Goal: Information Seeking & Learning: Compare options

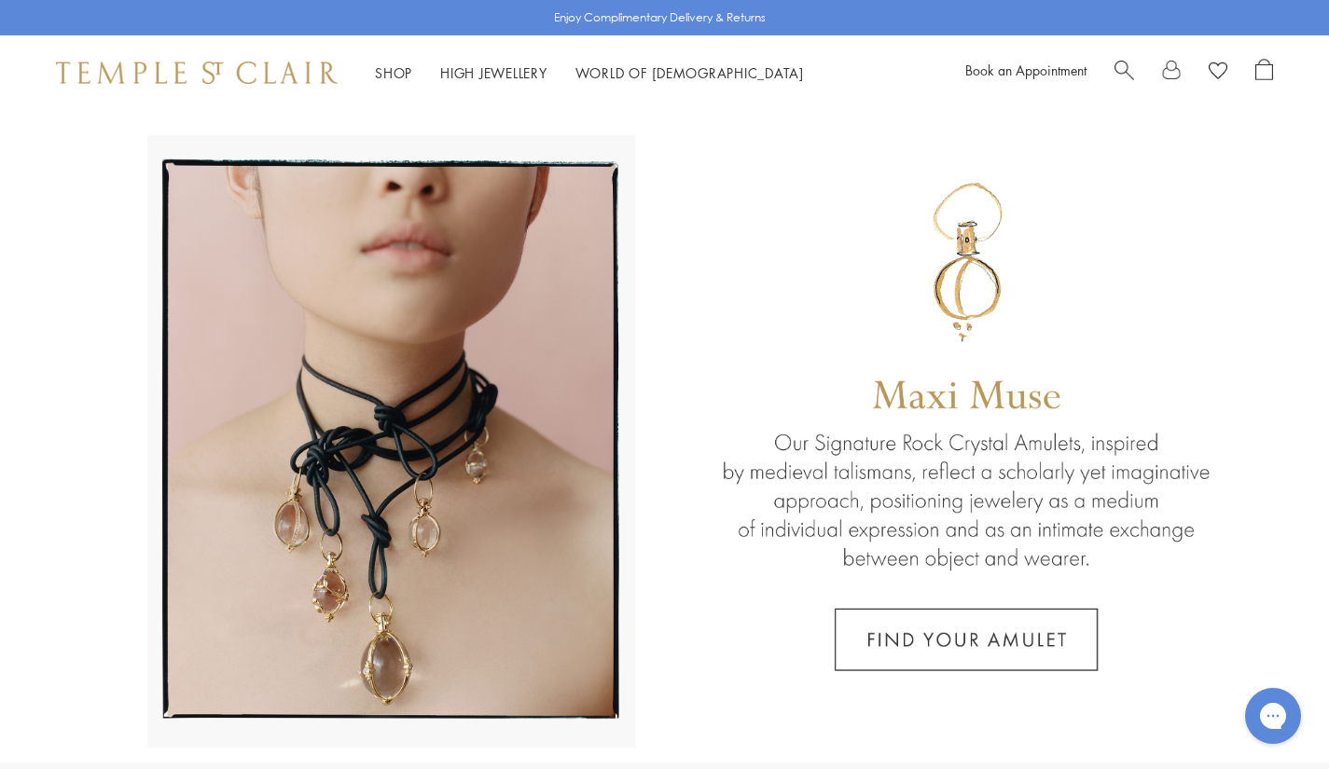
click at [1125, 57] on div "Shop Shop Categories Amulets Pendants & Charms Lockets Chains & Leather Cords E…" at bounding box center [664, 72] width 1329 height 75
click at [1122, 65] on span "Search" at bounding box center [1124, 69] width 20 height 20
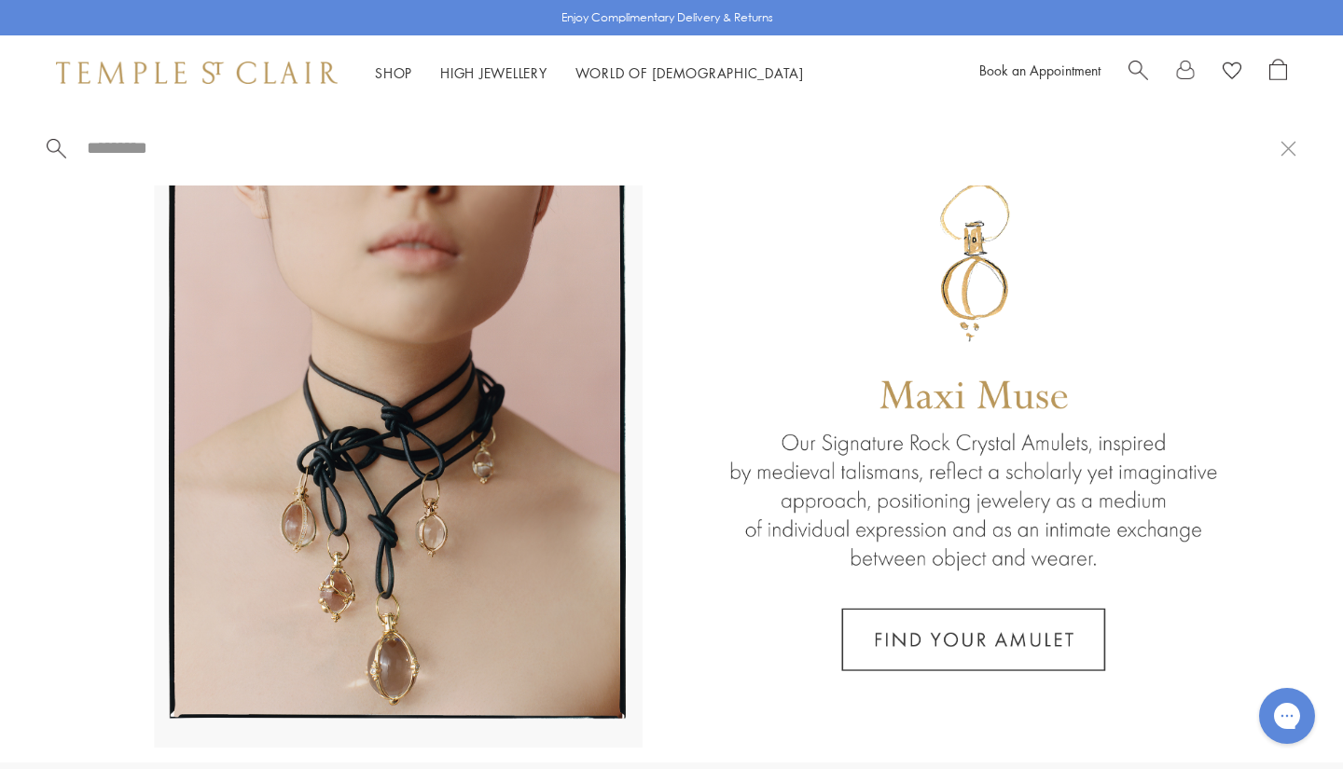
paste input "**********"
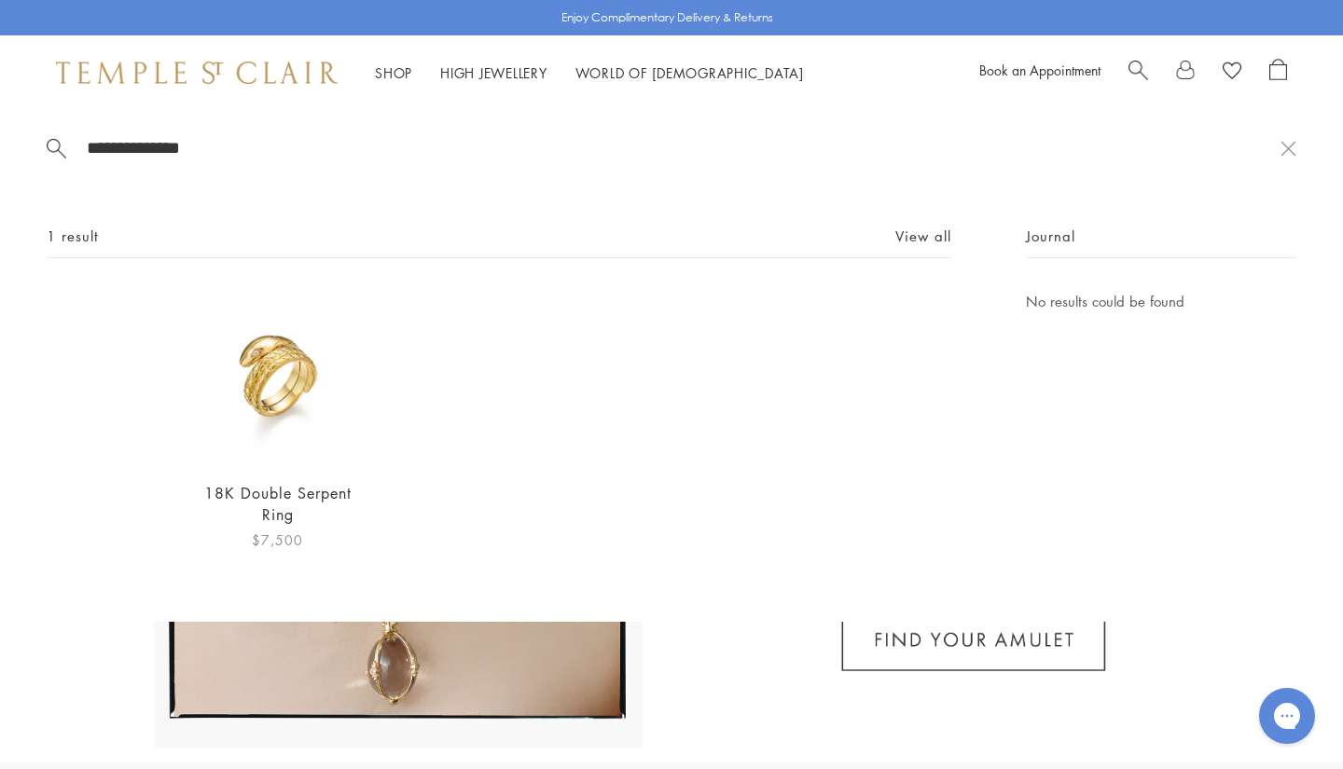
type input "**********"
click at [235, 409] on img at bounding box center [277, 377] width 174 height 174
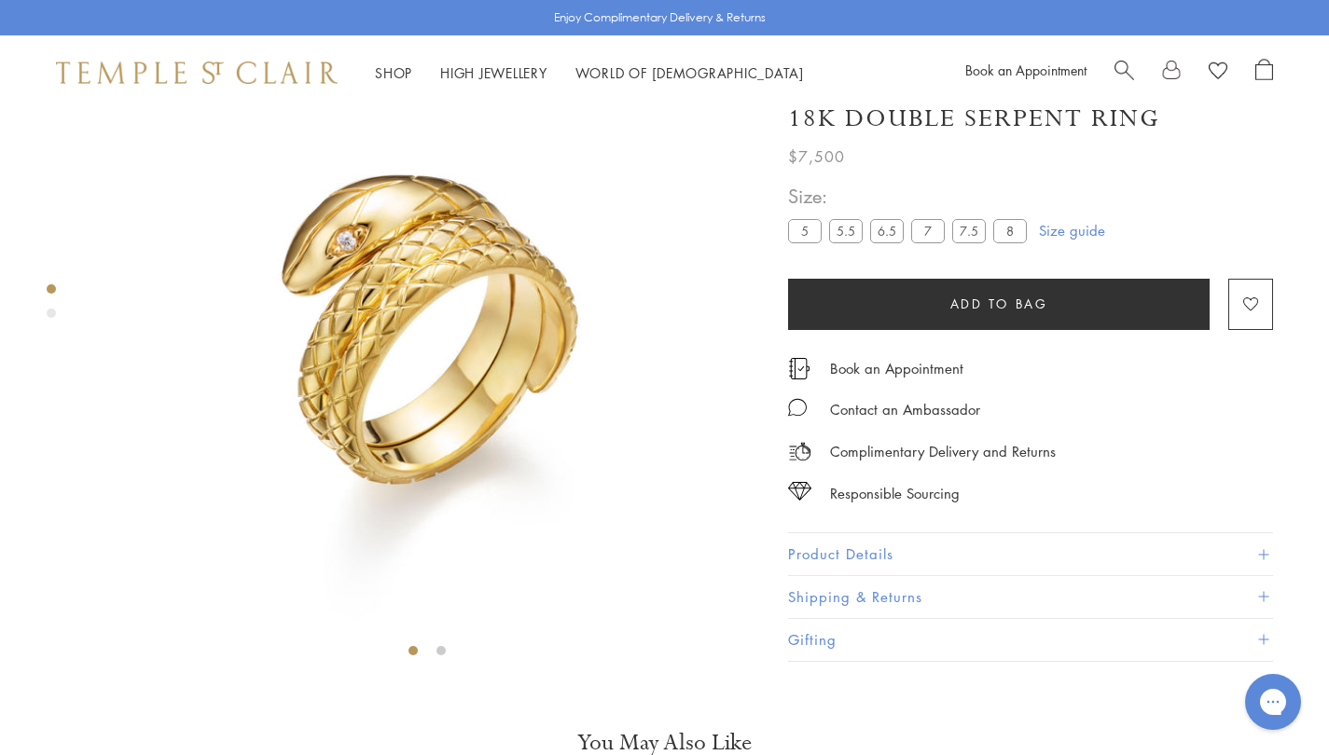
click at [930, 576] on button "Product Details" at bounding box center [1030, 555] width 485 height 42
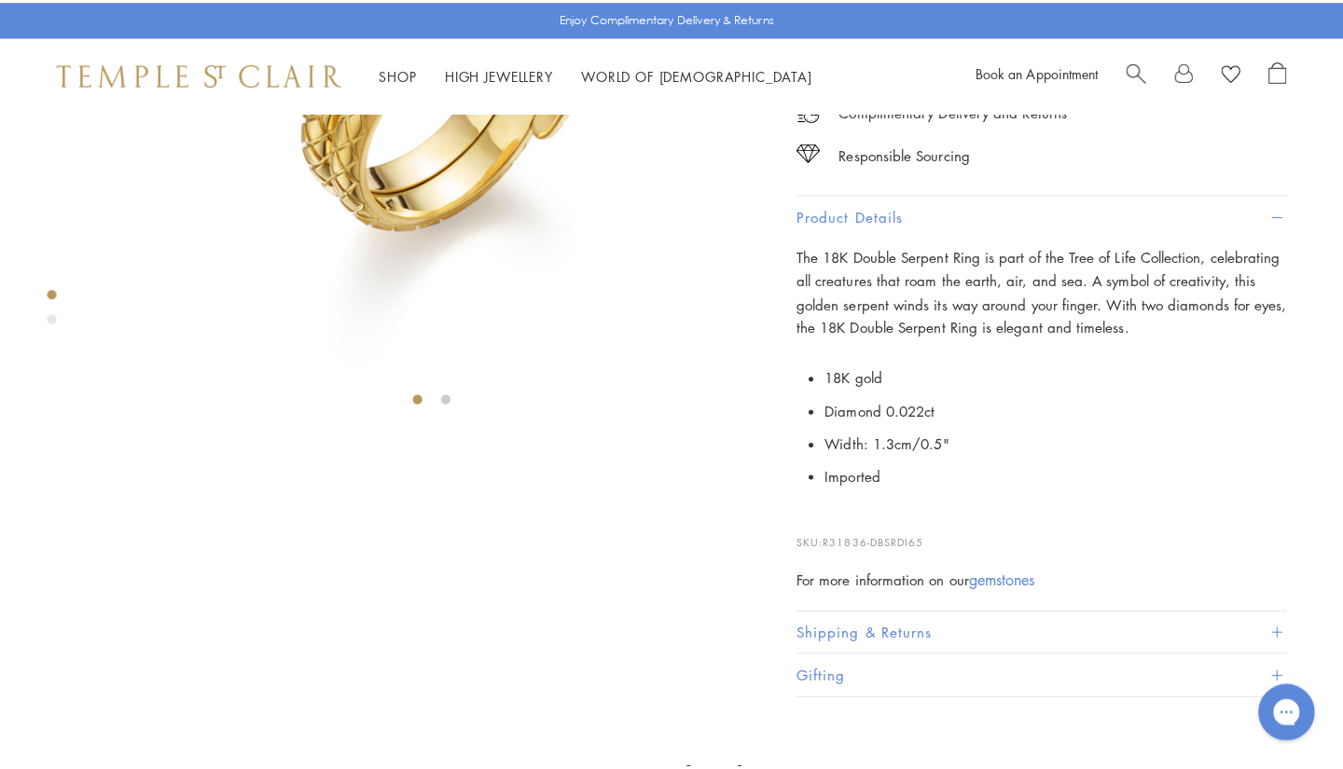
scroll to position [446, 0]
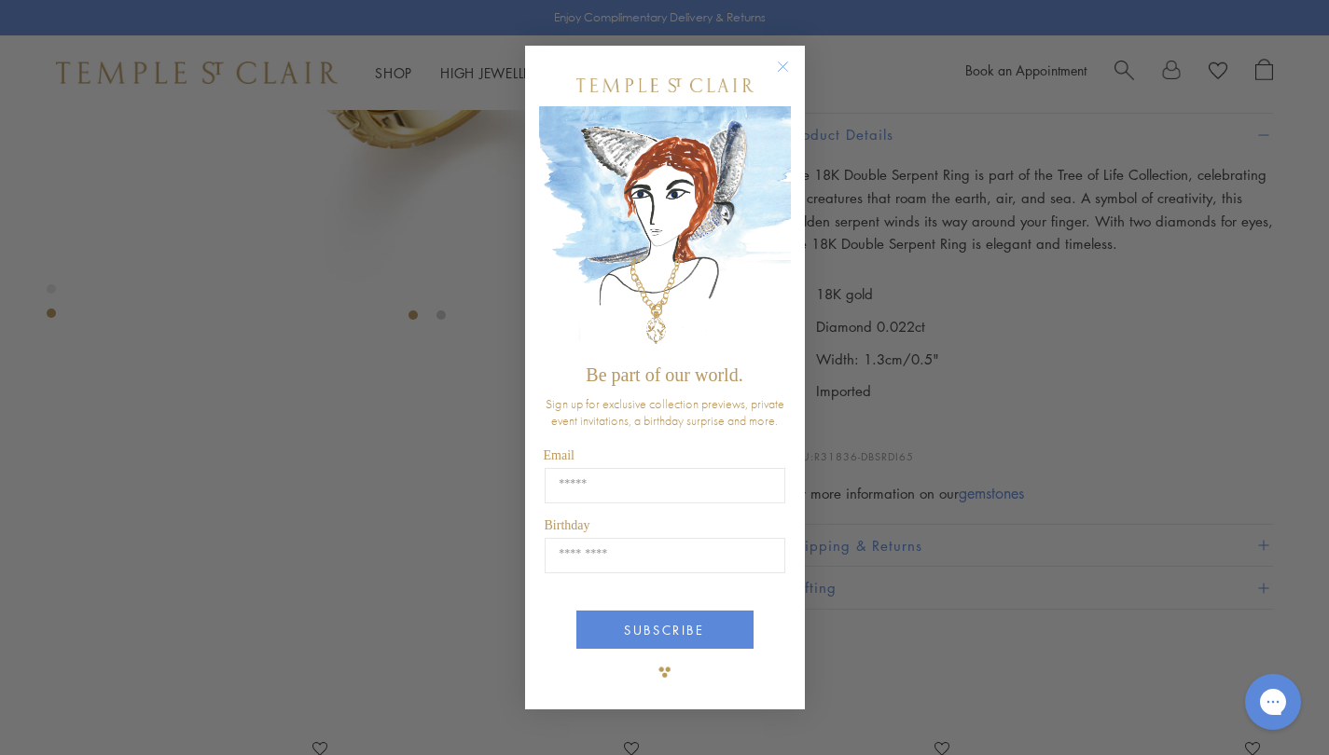
click at [780, 66] on circle "Close dialog" at bounding box center [782, 67] width 22 height 22
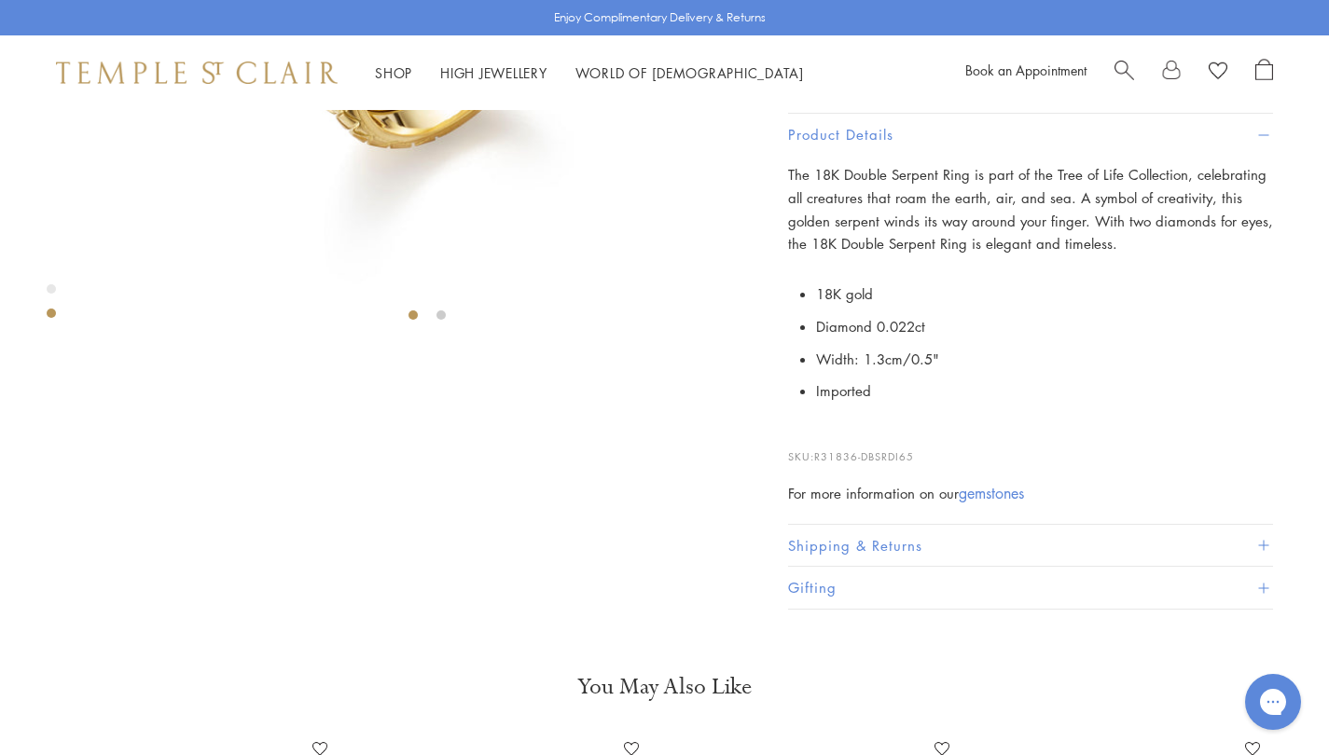
click at [1130, 61] on span "Search" at bounding box center [1124, 69] width 20 height 20
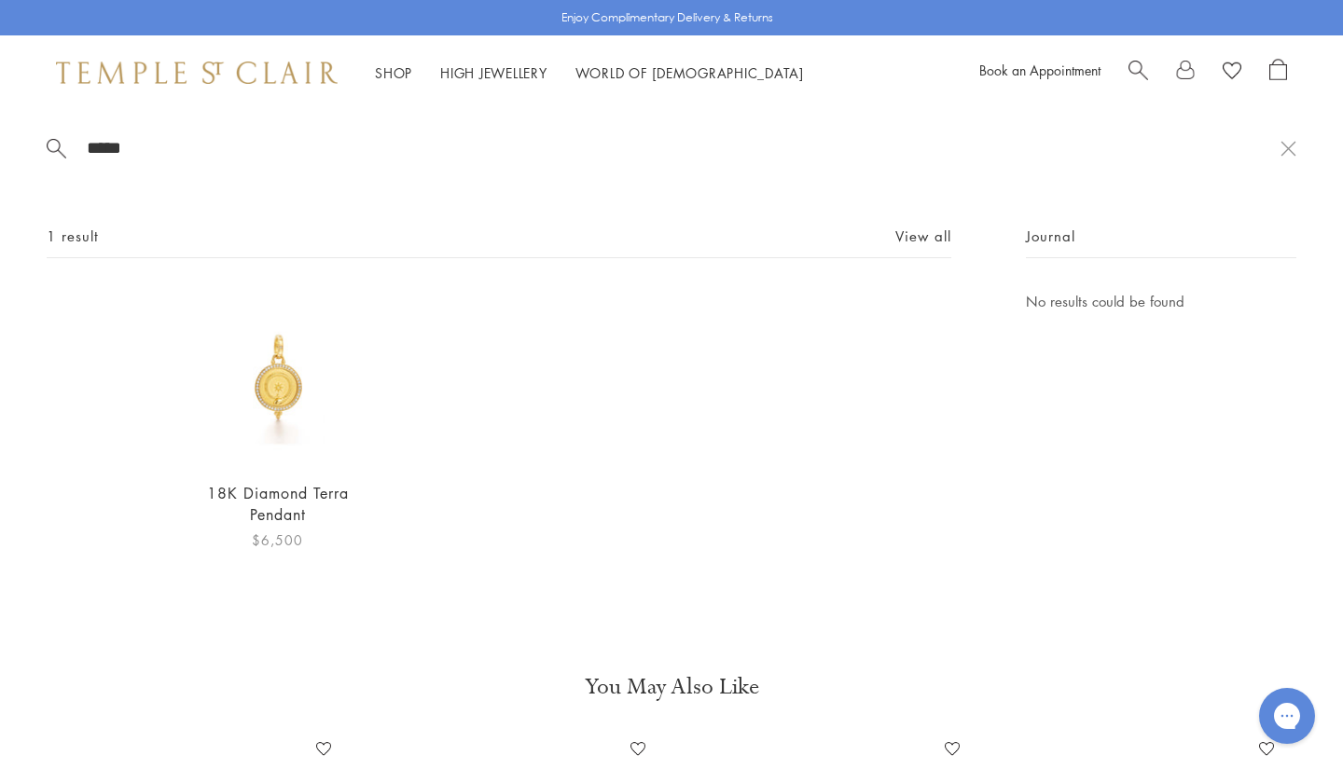
type input "*****"
click at [324, 391] on img at bounding box center [277, 377] width 174 height 174
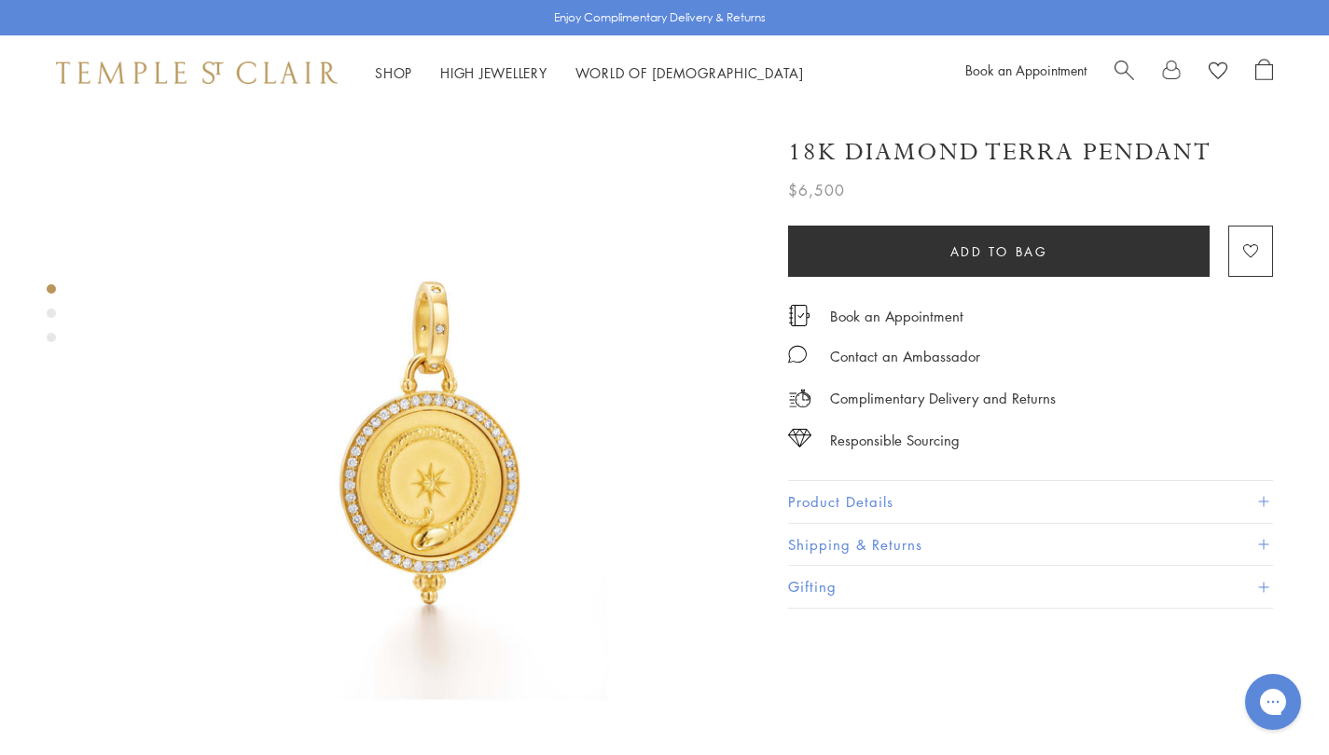
click at [867, 499] on button "Product Details" at bounding box center [1030, 502] width 485 height 42
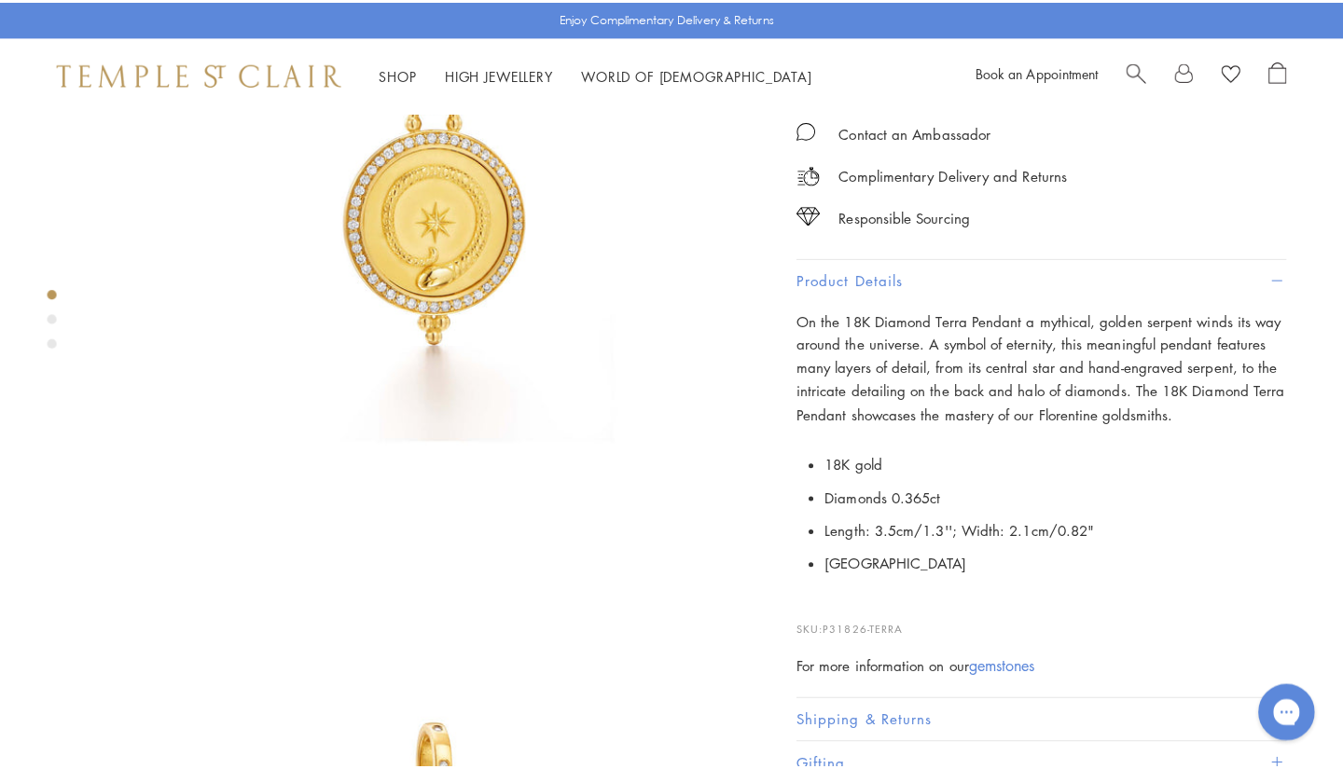
scroll to position [336, 0]
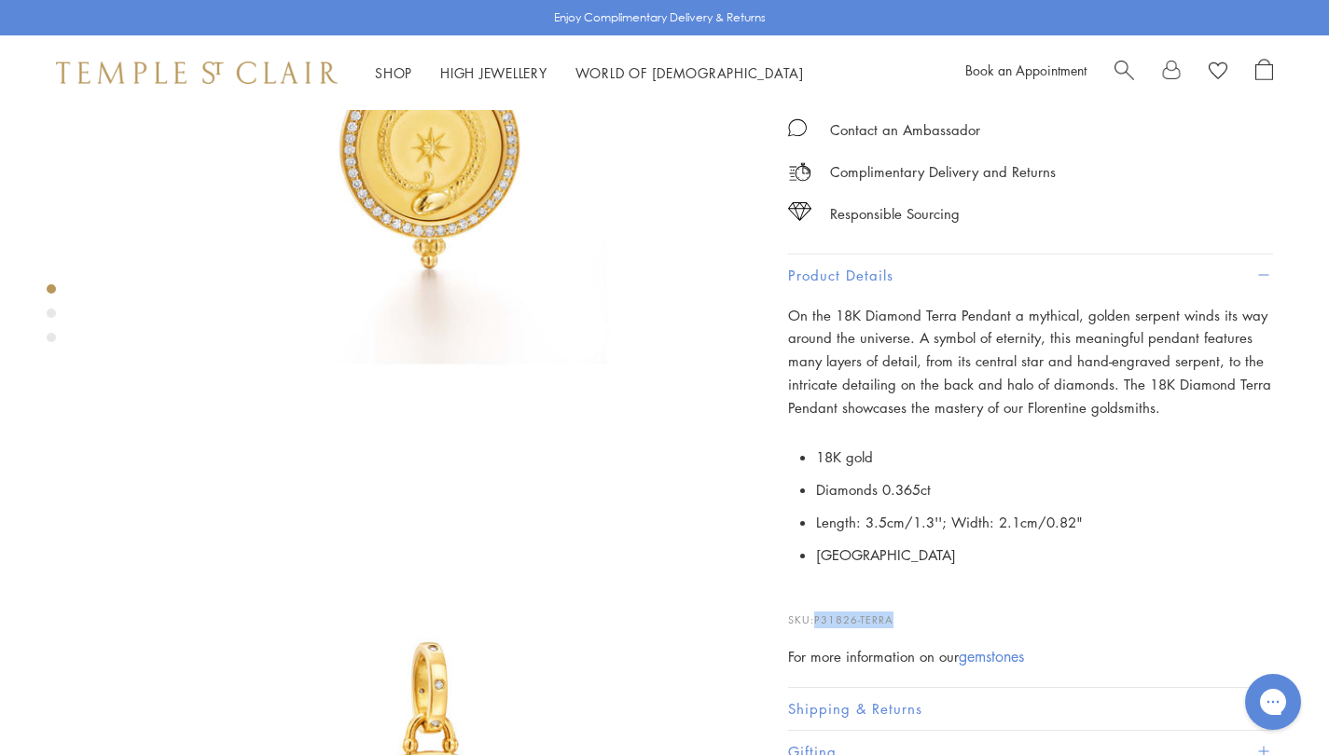
drag, startPoint x: 900, startPoint y: 612, endPoint x: 817, endPoint y: 610, distance: 83.0
click at [817, 610] on p "SKU: P31826-TERRA" at bounding box center [1030, 610] width 485 height 35
copy span "P31826-TERRA"
click at [1133, 66] on span "Search" at bounding box center [1124, 69] width 20 height 20
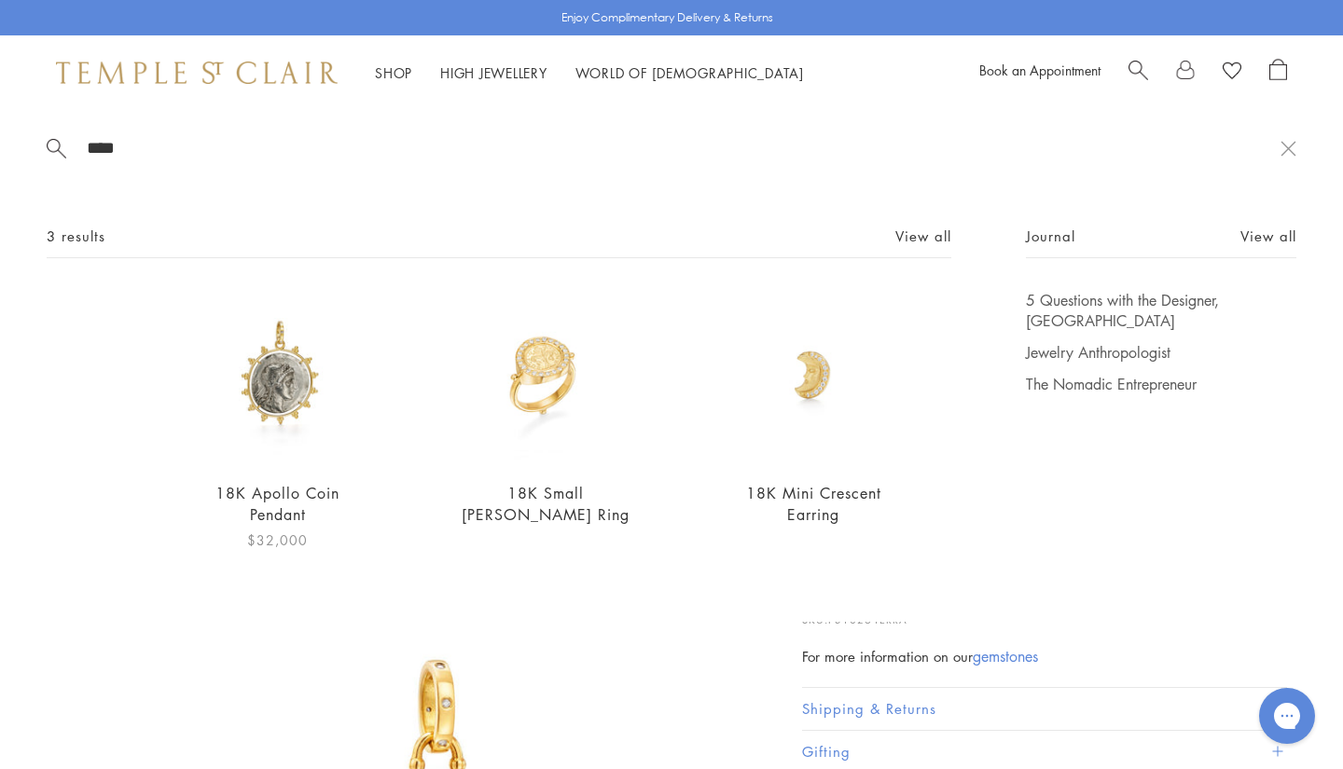
type input "****"
click at [250, 364] on img at bounding box center [277, 377] width 174 height 174
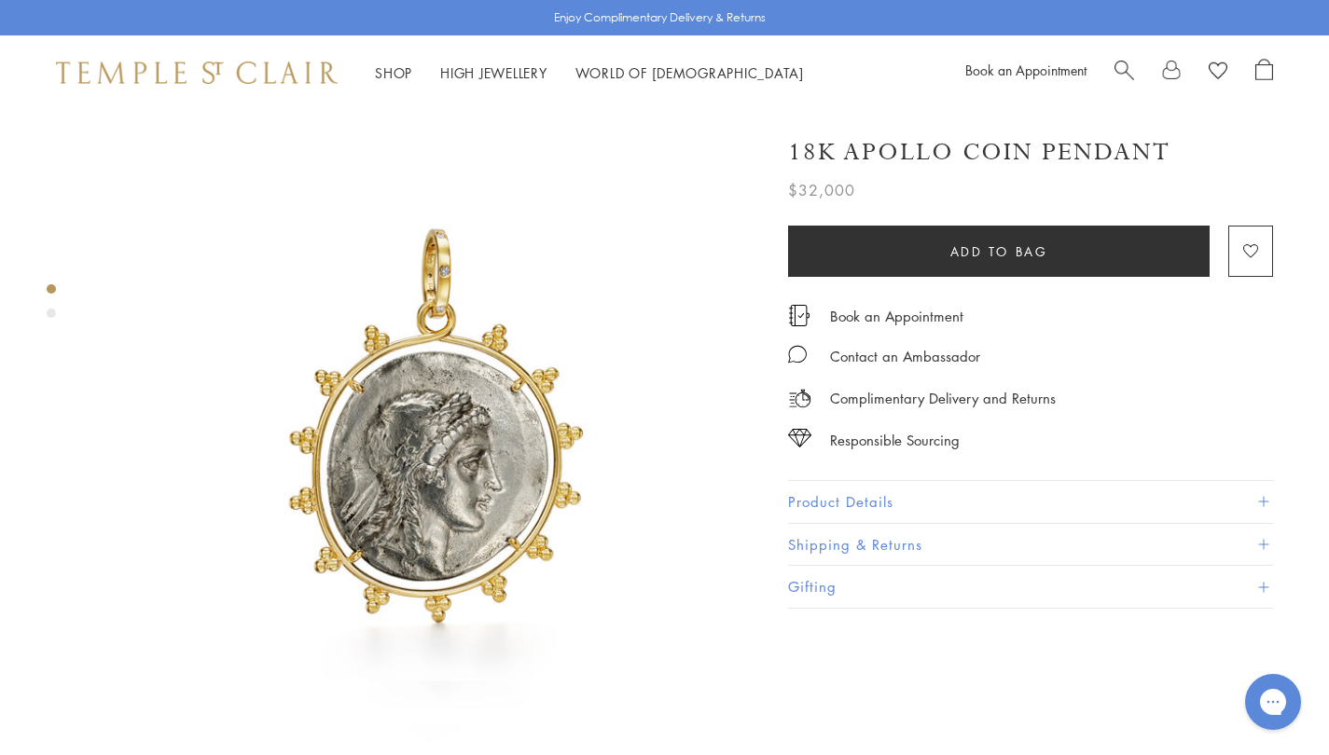
click at [925, 499] on button "Product Details" at bounding box center [1030, 502] width 485 height 42
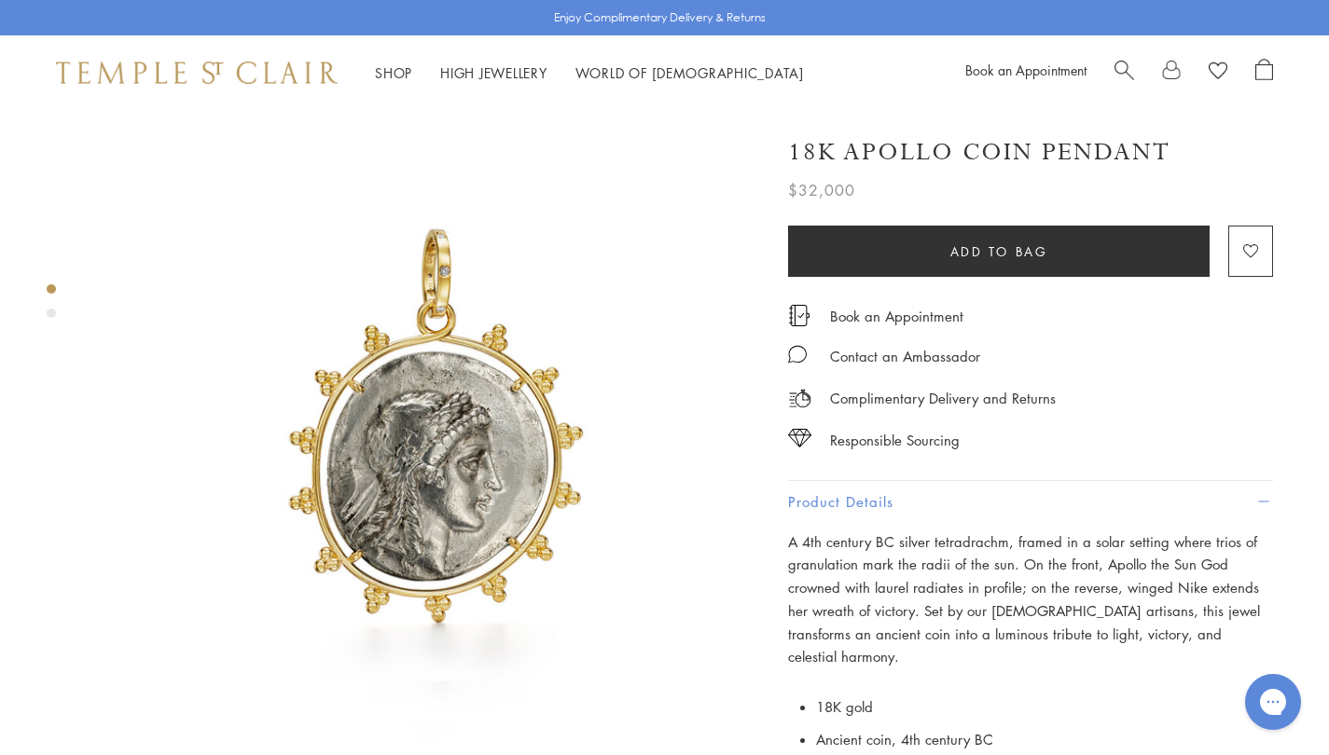
click at [962, 85] on div "Shop Shop Categories Amulets Pendants & Charms Lockets Chains & Leather Cords E…" at bounding box center [664, 72] width 1329 height 75
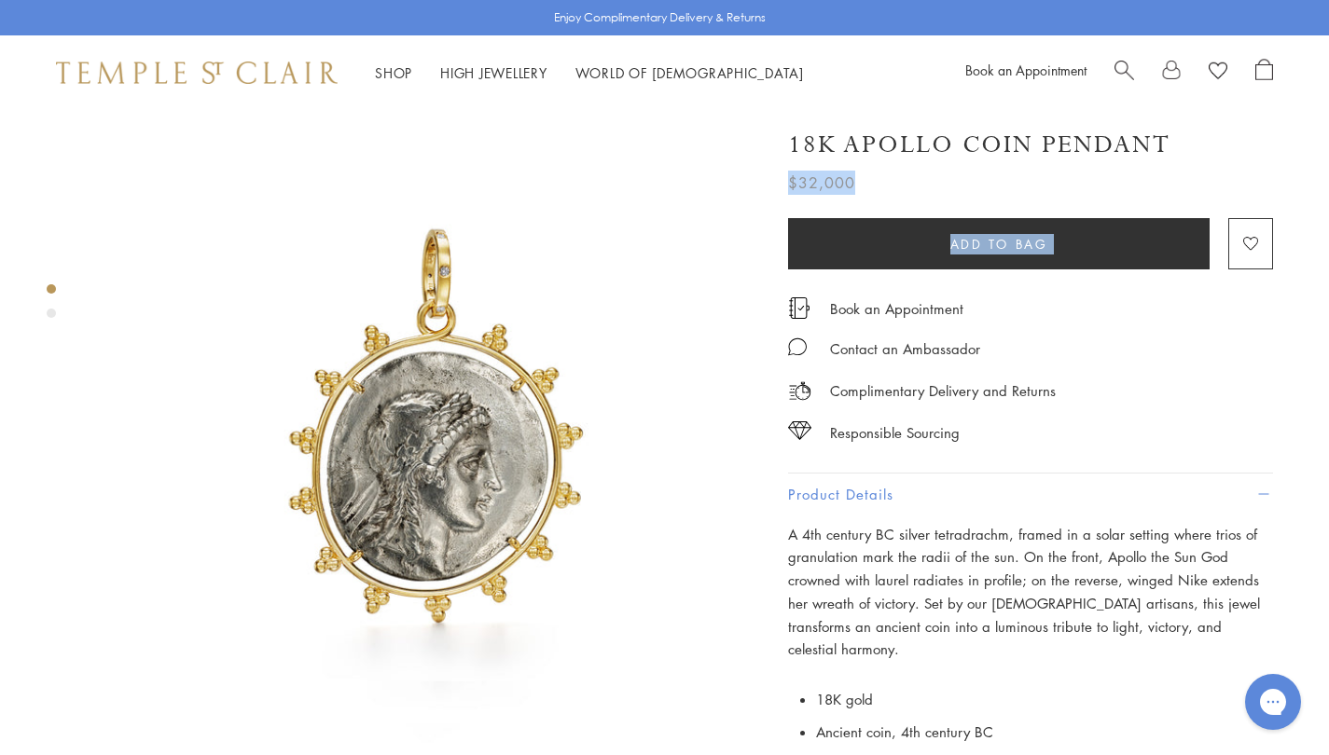
scroll to position [0, 4]
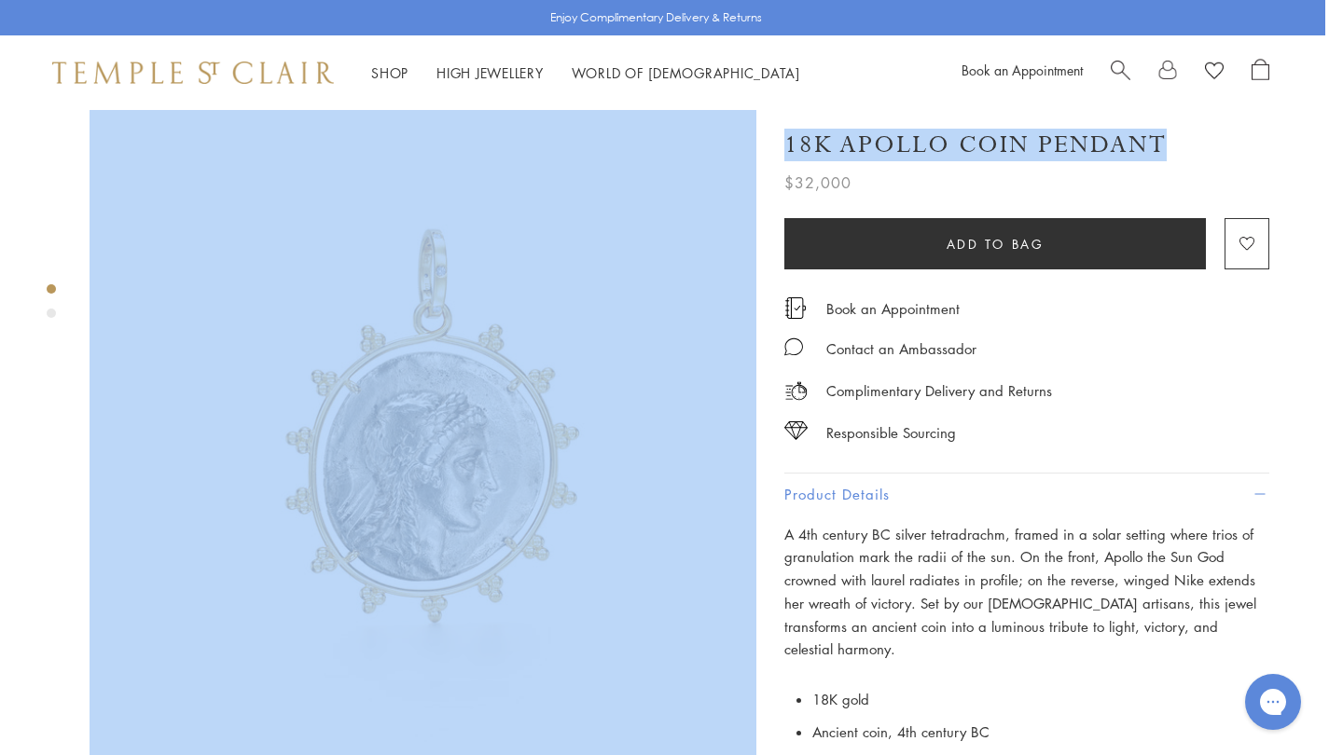
drag, startPoint x: 1325, startPoint y: 116, endPoint x: 1336, endPoint y: 284, distance: 169.1
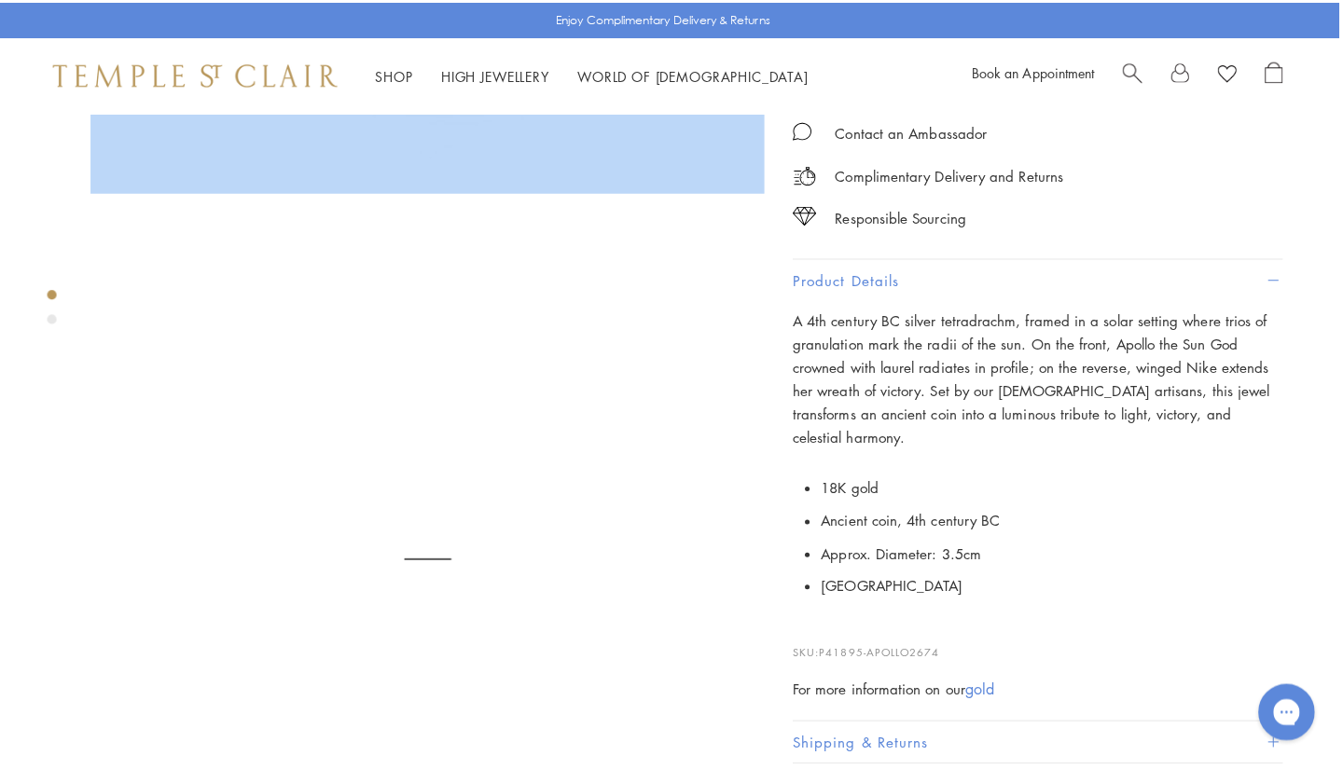
scroll to position [620, 4]
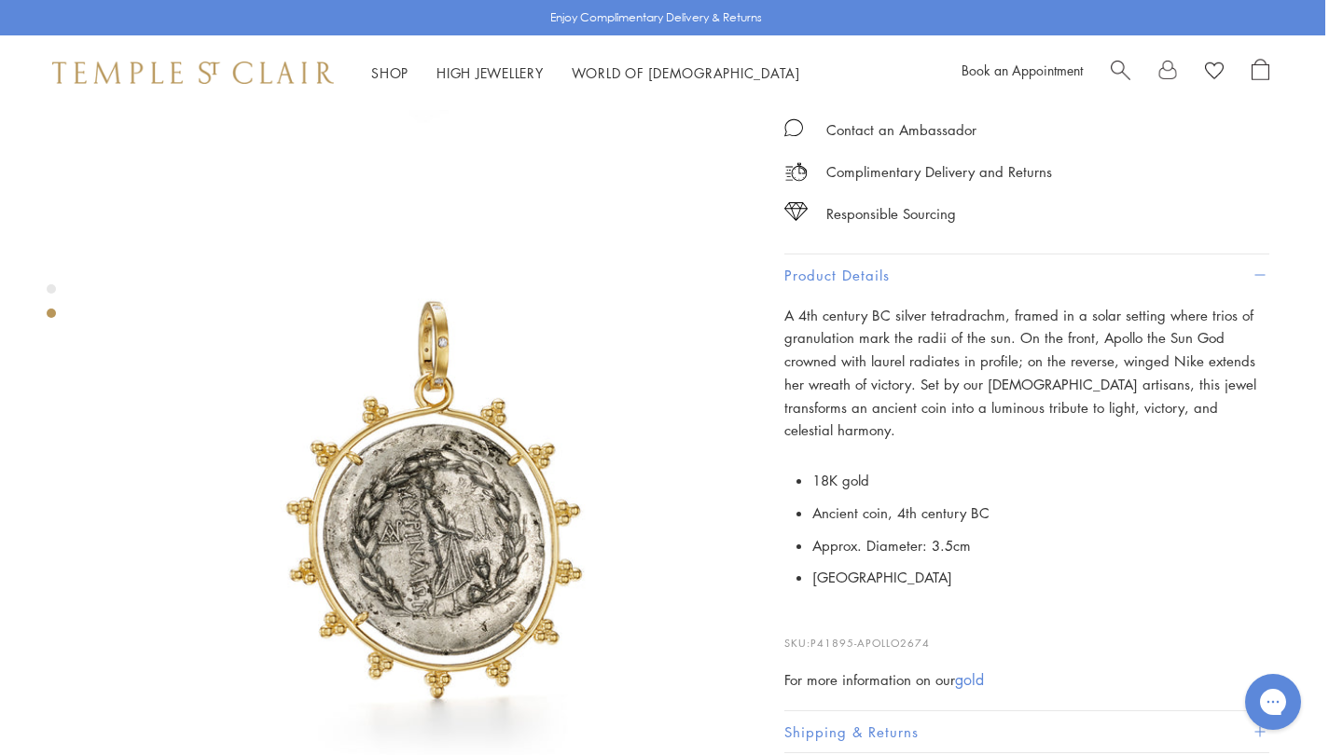
click at [816, 636] on span "P41895-APOLLO2674" at bounding box center [869, 643] width 119 height 14
drag, startPoint x: 812, startPoint y: 614, endPoint x: 958, endPoint y: 598, distance: 146.4
click at [958, 616] on p "SKU: P41895-APOLLO2674" at bounding box center [1026, 633] width 485 height 35
copy span "P41895-APOLLO2674"
click at [1119, 65] on span "Search" at bounding box center [1121, 69] width 20 height 20
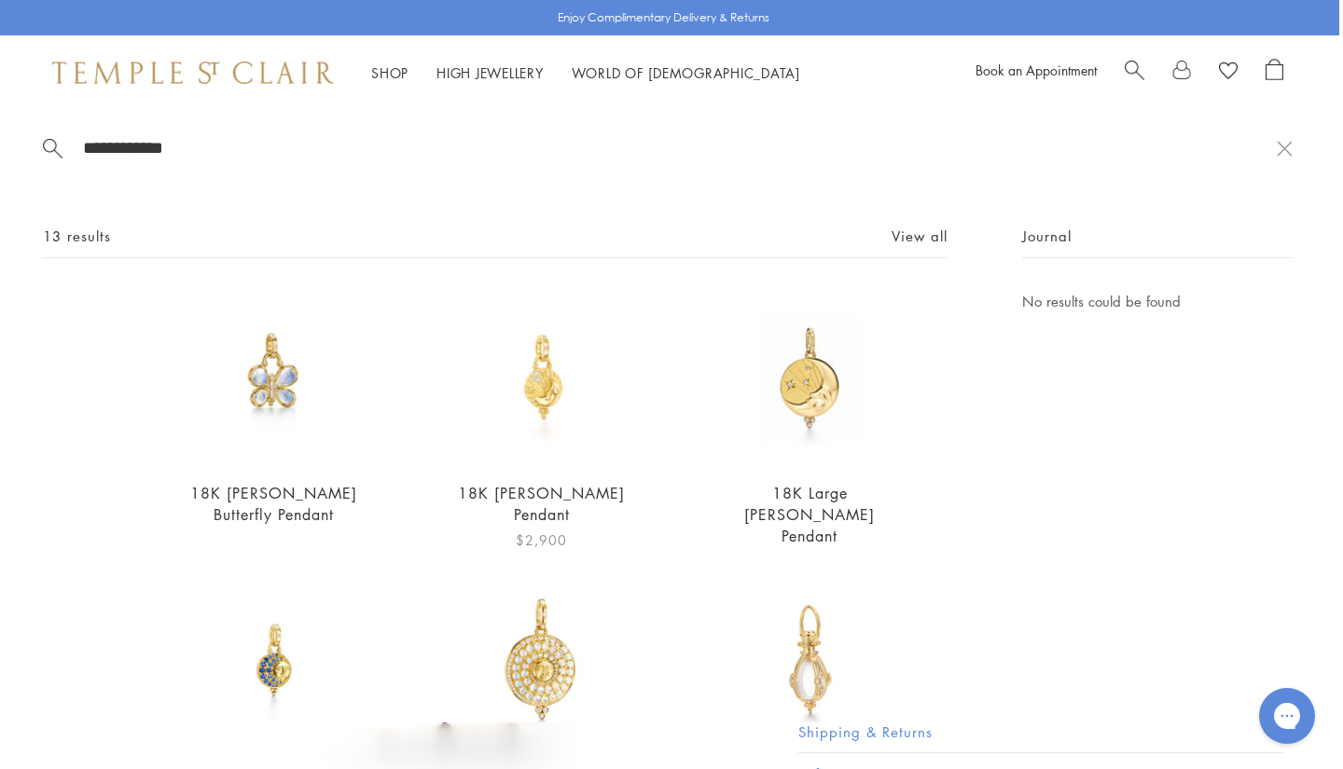
type input "**********"
click at [520, 428] on img at bounding box center [541, 377] width 174 height 174
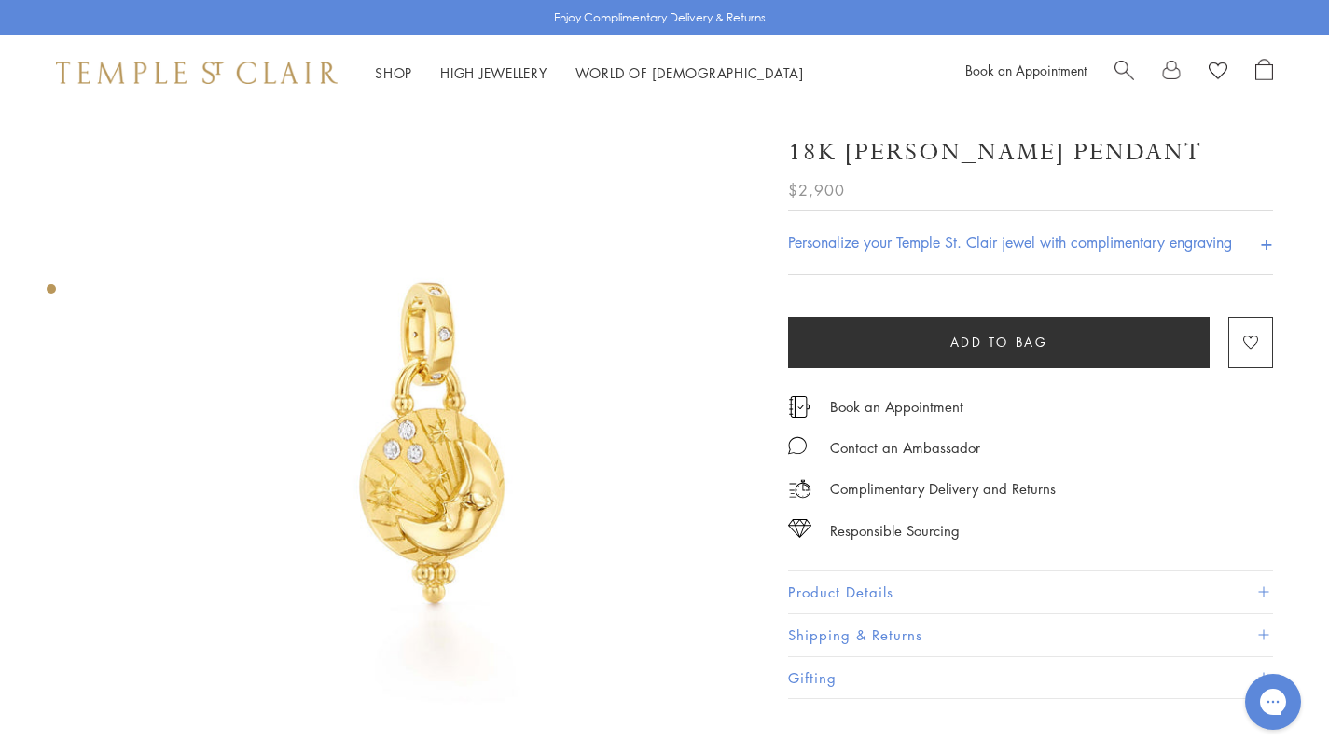
click at [913, 578] on button "Product Details" at bounding box center [1030, 593] width 485 height 42
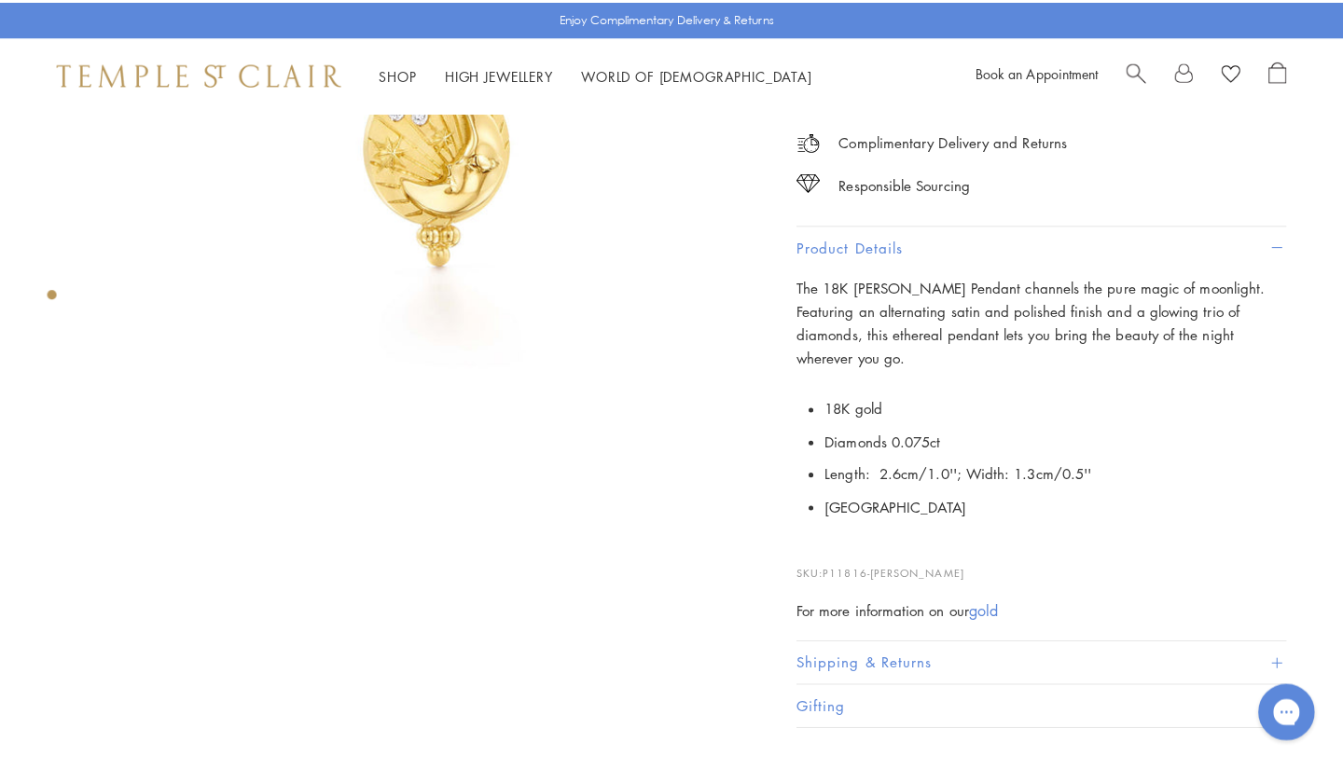
scroll to position [373, 0]
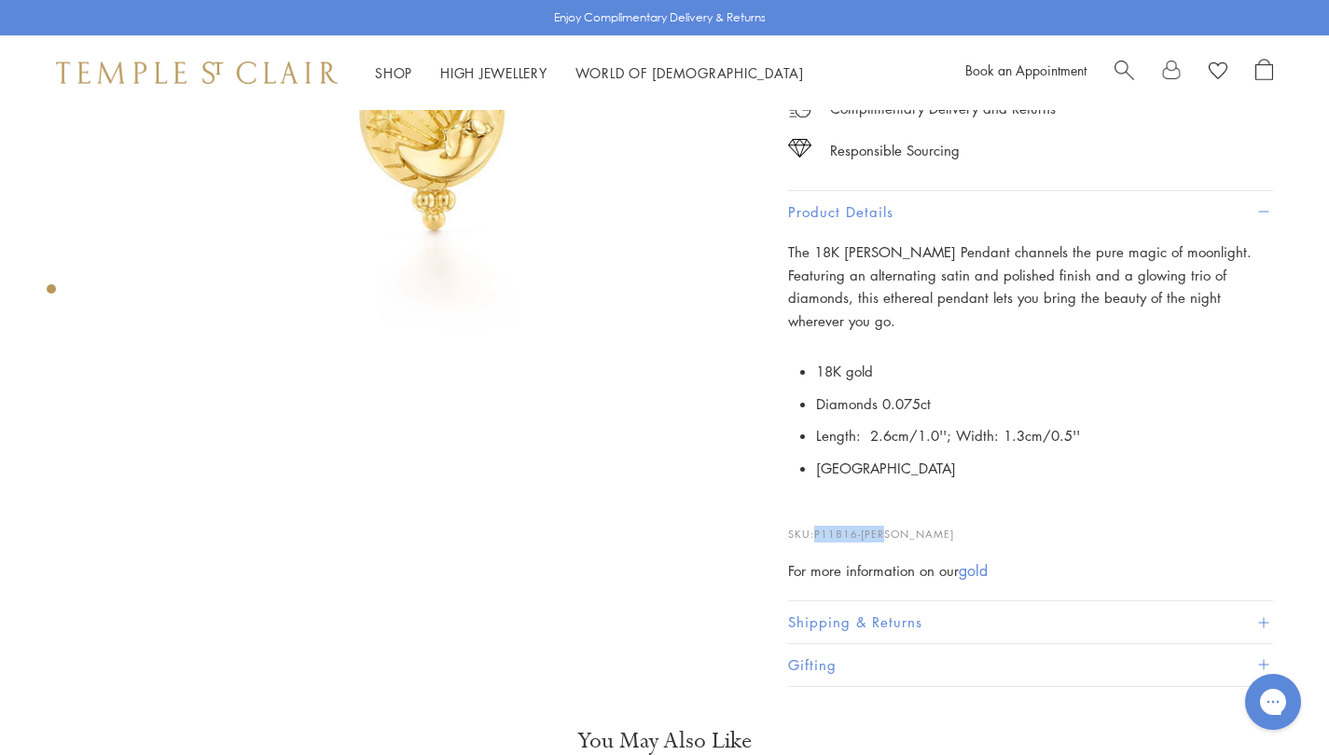
drag, startPoint x: 917, startPoint y: 505, endPoint x: 818, endPoint y: 502, distance: 98.9
click at [818, 507] on p "SKU: P11816-[PERSON_NAME]" at bounding box center [1030, 524] width 485 height 35
copy span "P11816-[PERSON_NAME]"
click at [1120, 73] on span "Search" at bounding box center [1124, 69] width 20 height 20
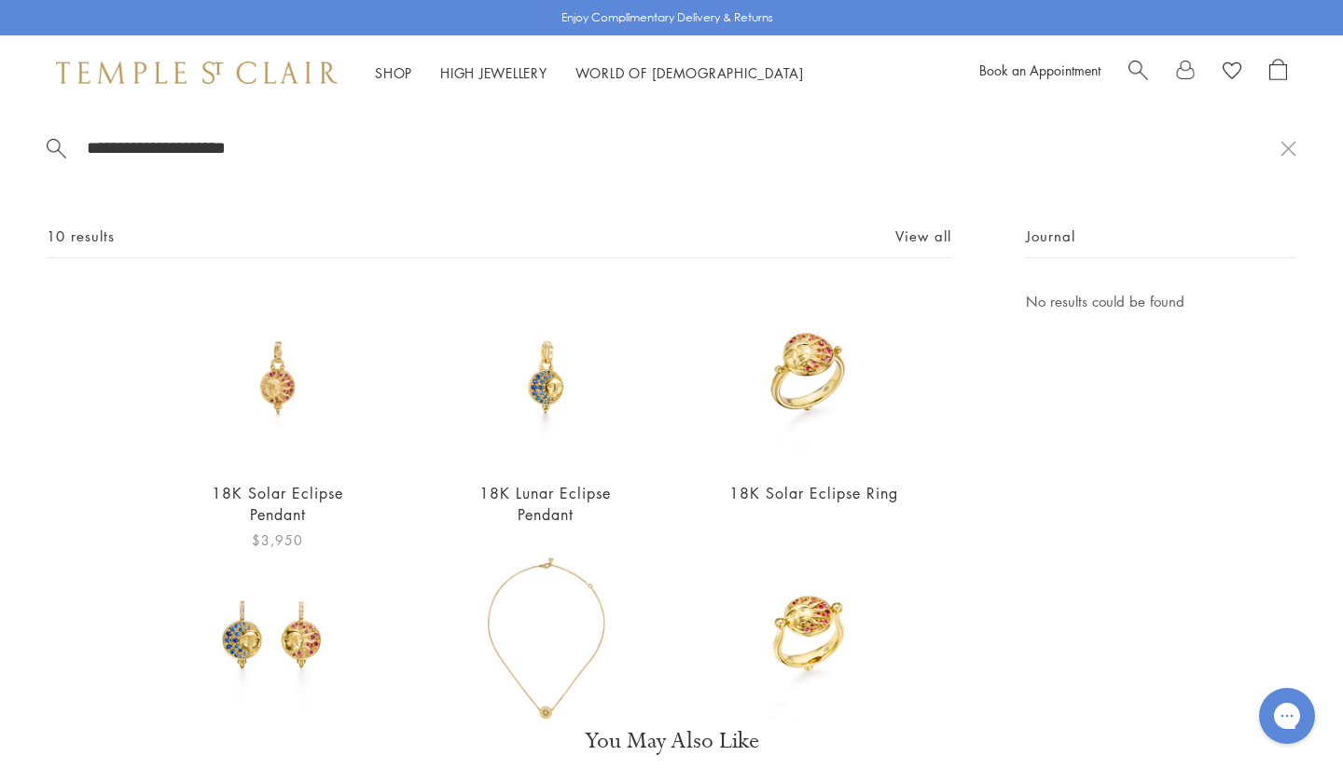
type input "**********"
click at [265, 376] on img at bounding box center [277, 377] width 174 height 174
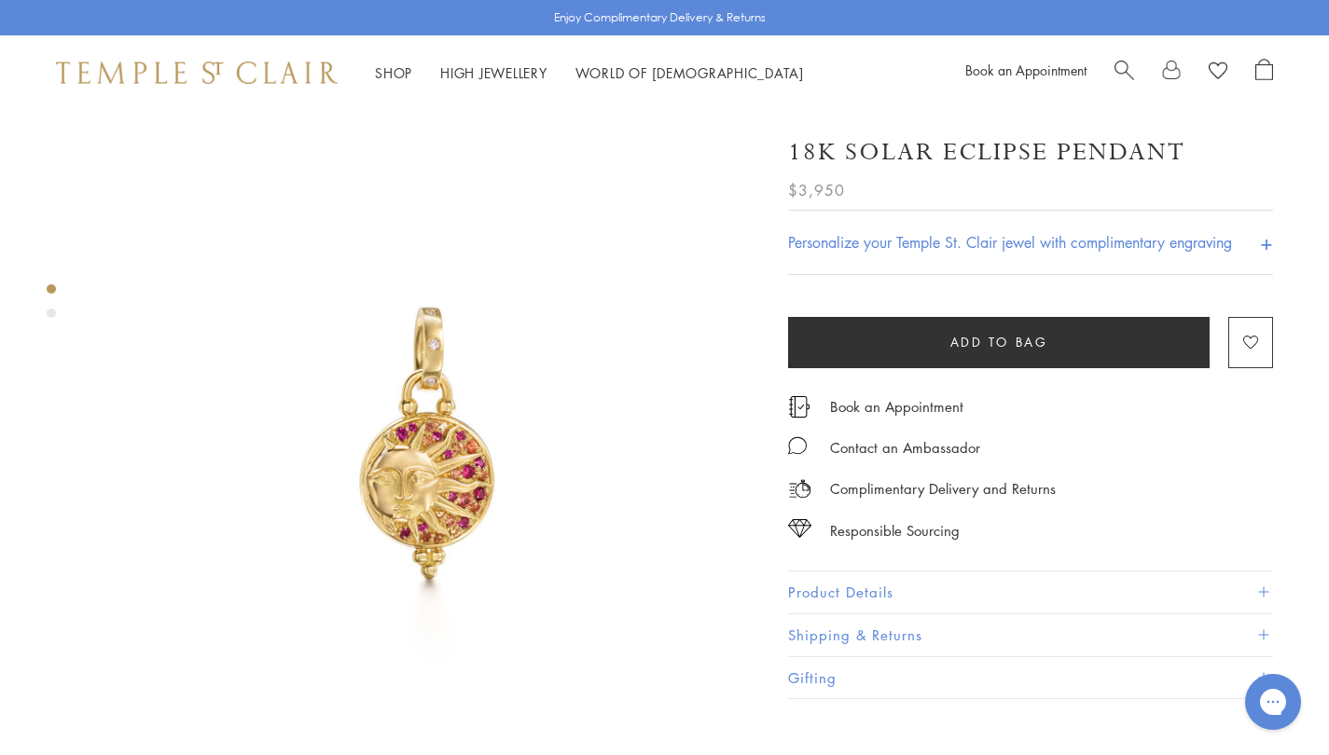
click at [989, 572] on button "Product Details" at bounding box center [1030, 593] width 485 height 42
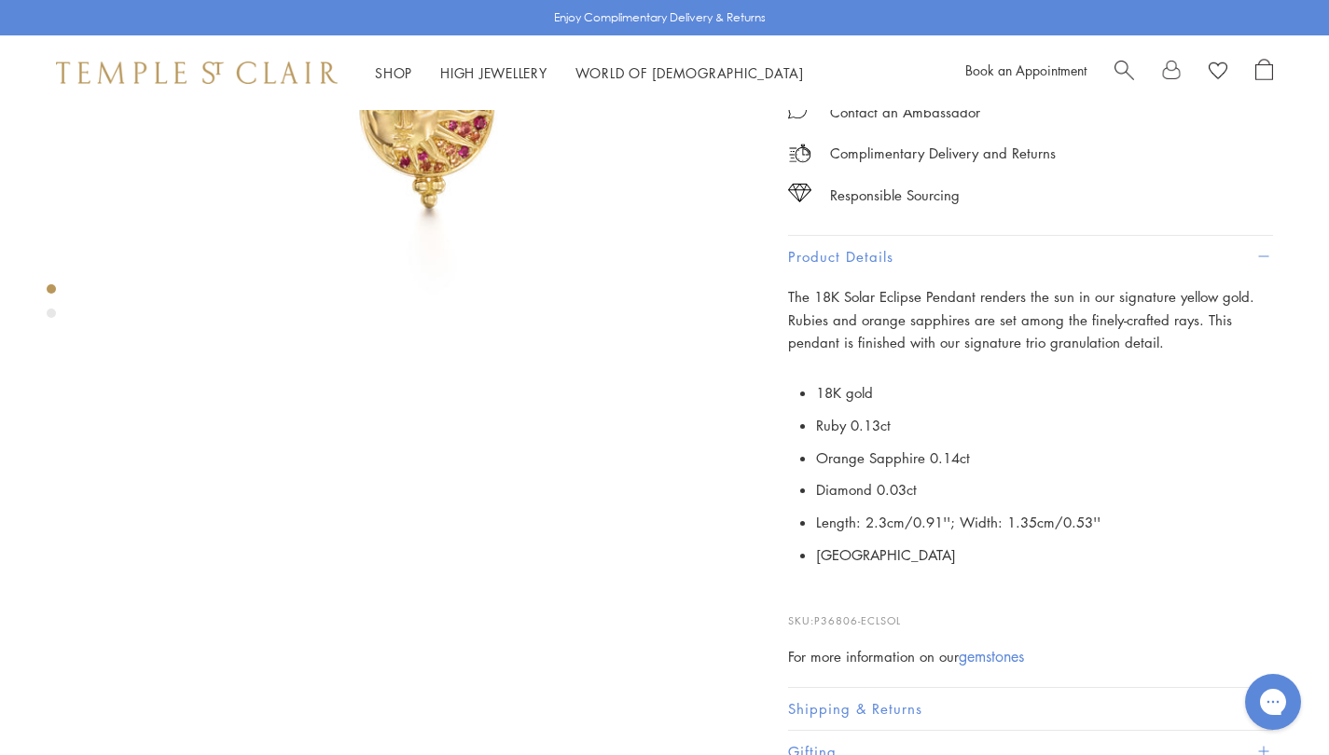
scroll to position [373, 0]
drag, startPoint x: 900, startPoint y: 620, endPoint x: 820, endPoint y: 601, distance: 82.6
click at [820, 601] on p "SKU: P36806-ECLSOL" at bounding box center [1030, 611] width 485 height 35
drag, startPoint x: 910, startPoint y: 613, endPoint x: 817, endPoint y: 612, distance: 93.3
click at [817, 612] on p "SKU: P36806-ECLSOL" at bounding box center [1030, 611] width 485 height 35
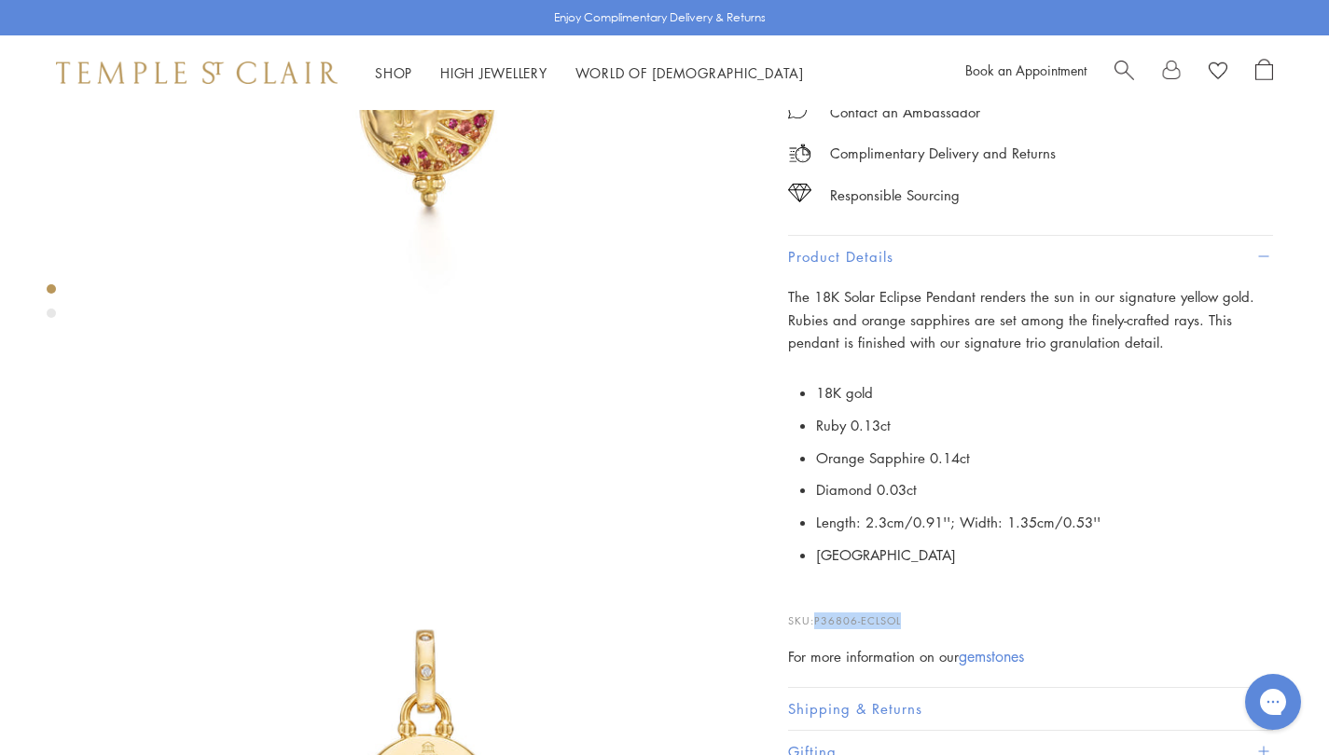
copy span "P36806-ECLSOL"
